Goal: Task Accomplishment & Management: Complete application form

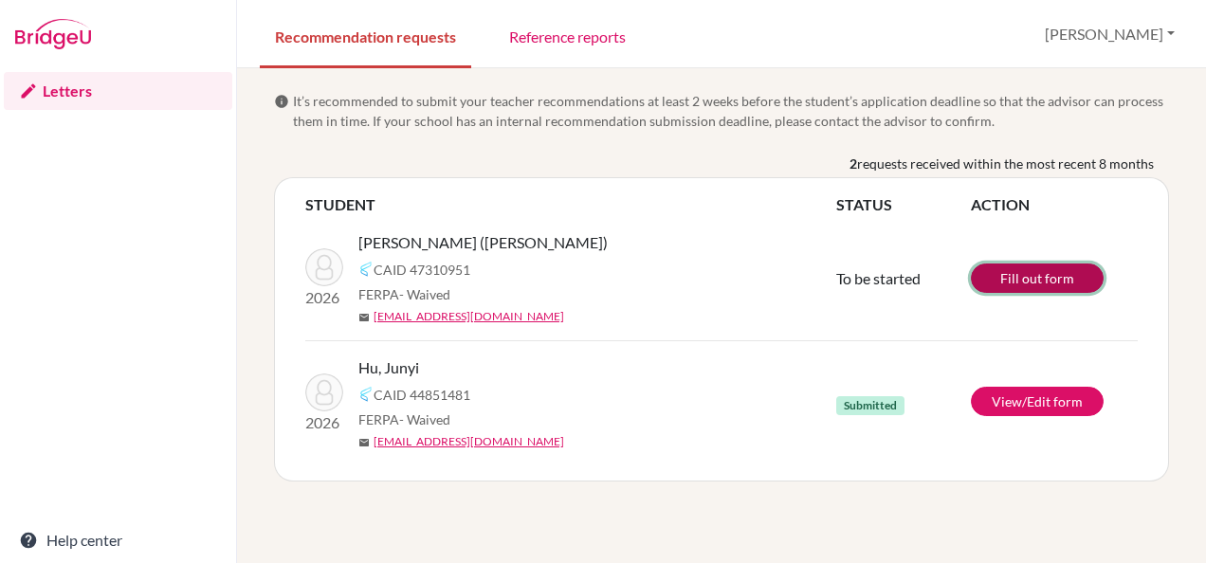
click at [1026, 271] on link "Fill out form" at bounding box center [1037, 278] width 133 height 29
click at [1016, 251] on button "send Submit form" at bounding box center [1037, 260] width 133 height 29
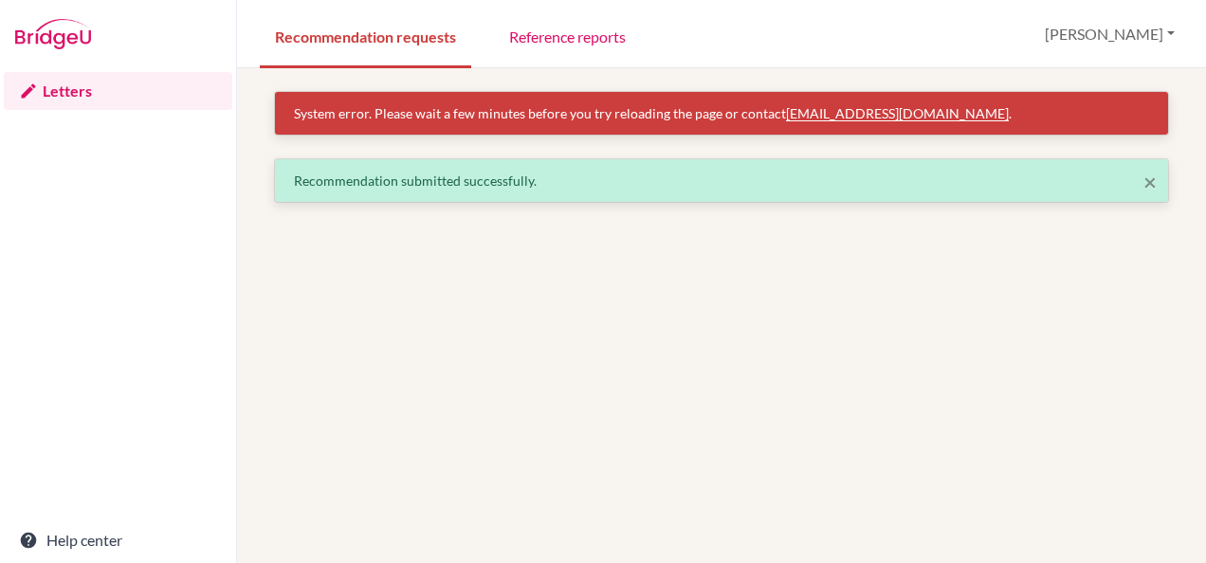
click at [82, 85] on link "Letters" at bounding box center [118, 91] width 228 height 38
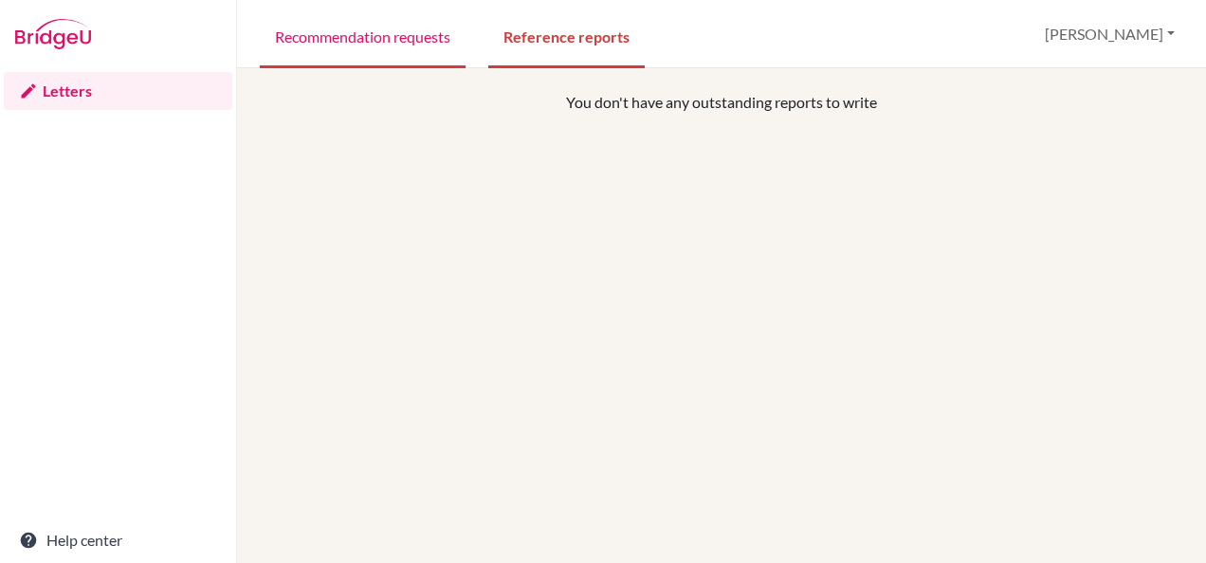
click at [404, 41] on link "Recommendation requests" at bounding box center [363, 35] width 206 height 65
